Goal: Task Accomplishment & Management: Complete application form

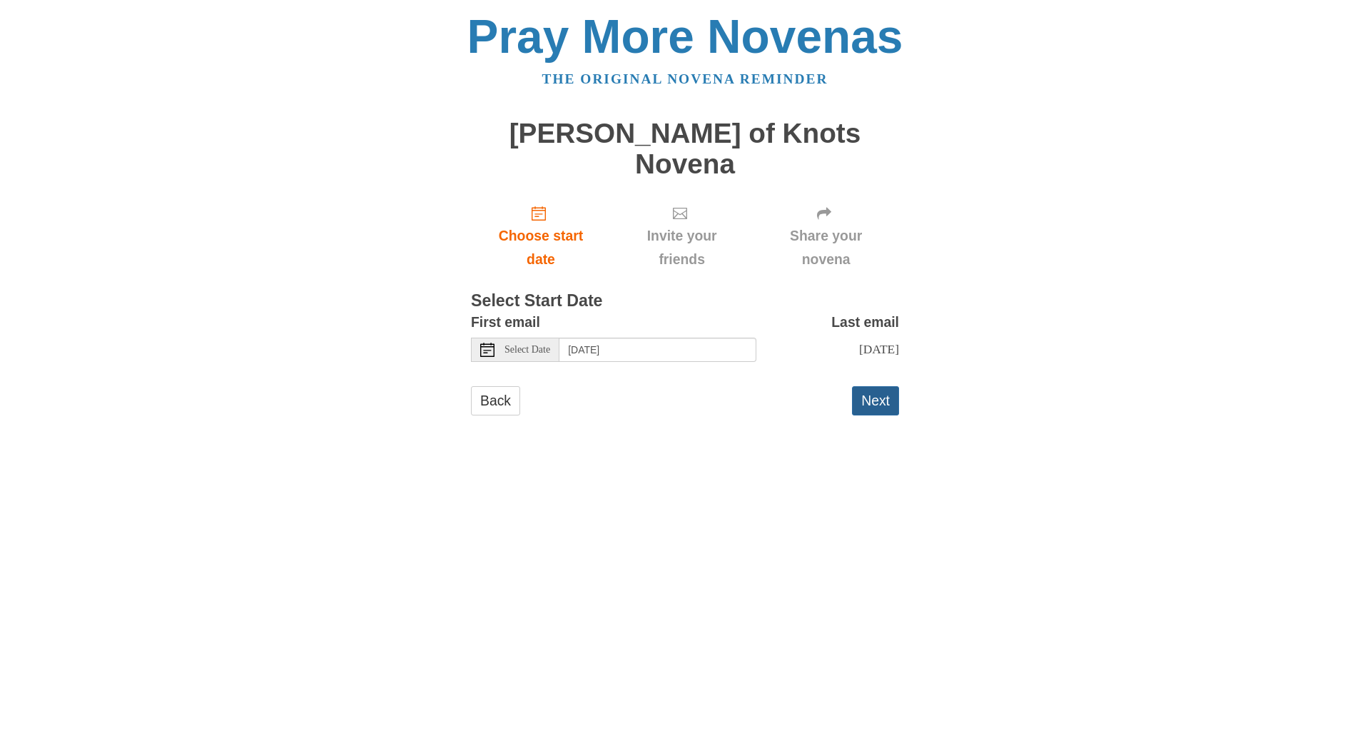
click at [875, 386] on button "Next" at bounding box center [875, 400] width 47 height 29
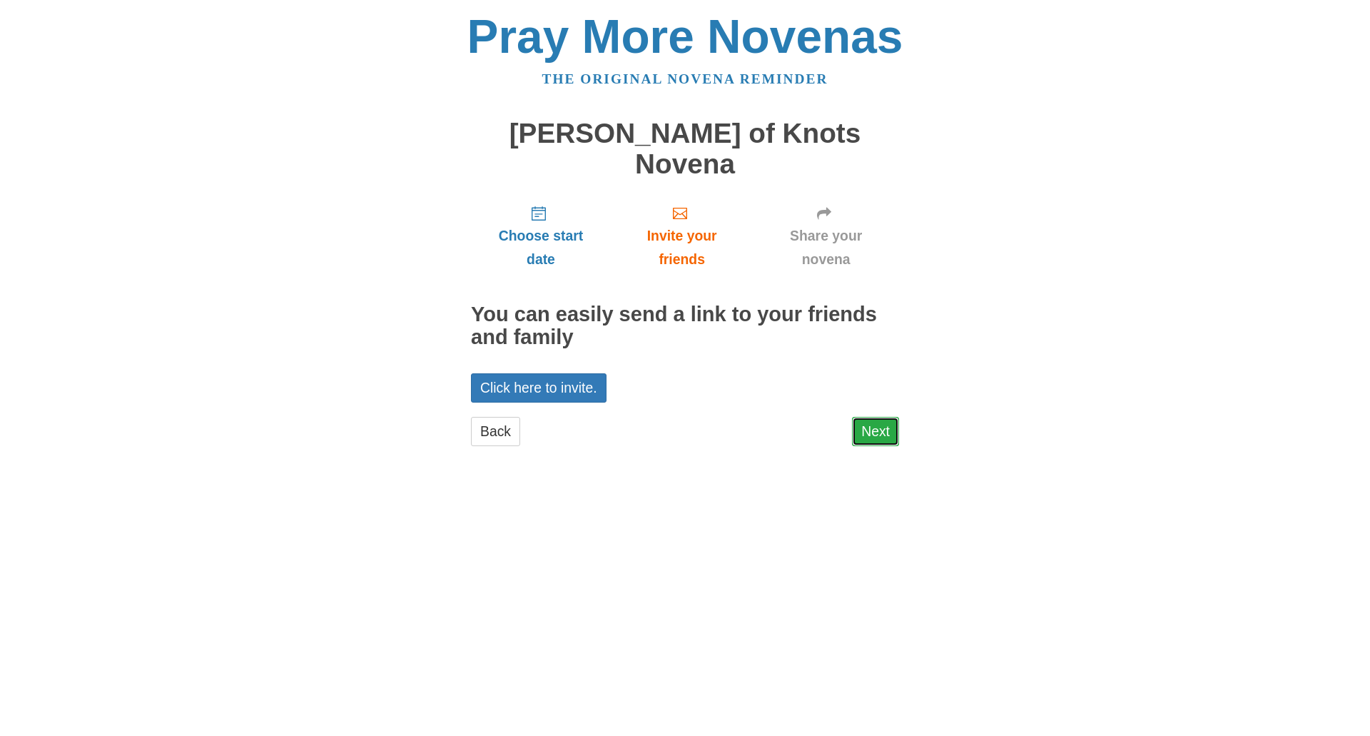
click at [882, 417] on link "Next" at bounding box center [875, 431] width 47 height 29
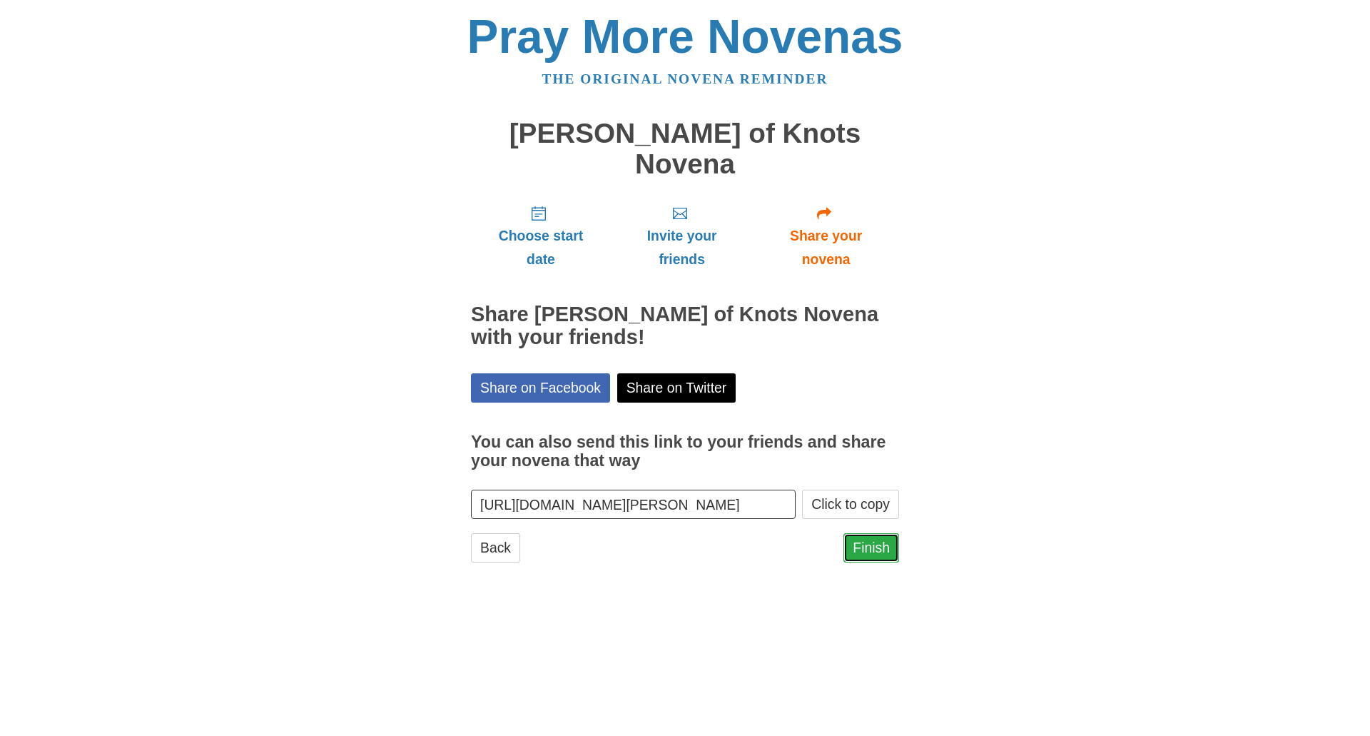
click at [874, 533] on link "Finish" at bounding box center [871, 547] width 56 height 29
